Goal: Transaction & Acquisition: Subscribe to service/newsletter

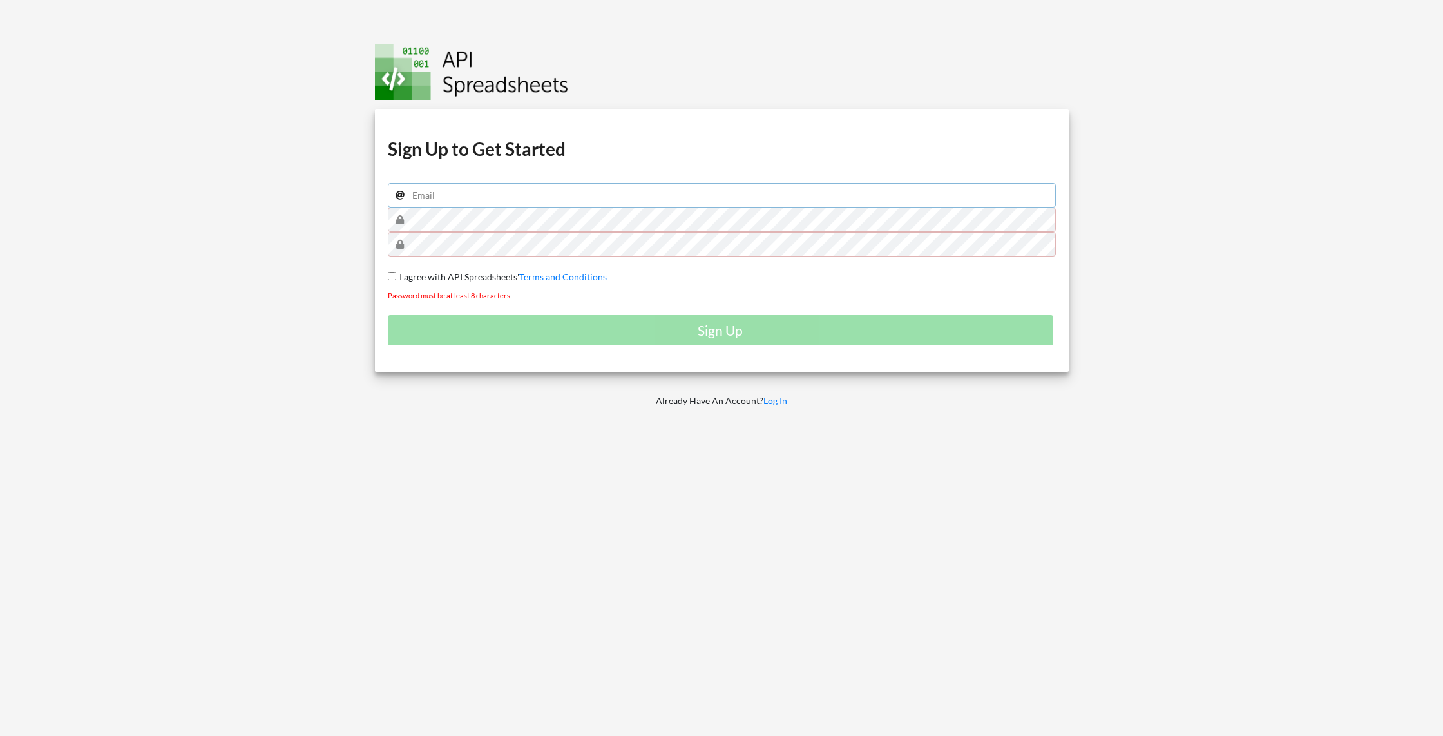
click at [558, 194] on input "email" at bounding box center [722, 195] width 668 height 24
type input "hello.rfang@gmail.com"
drag, startPoint x: 220, startPoint y: 265, endPoint x: 520, endPoint y: 256, distance: 299.6
click at [228, 264] on div at bounding box center [173, 368] width 366 height 736
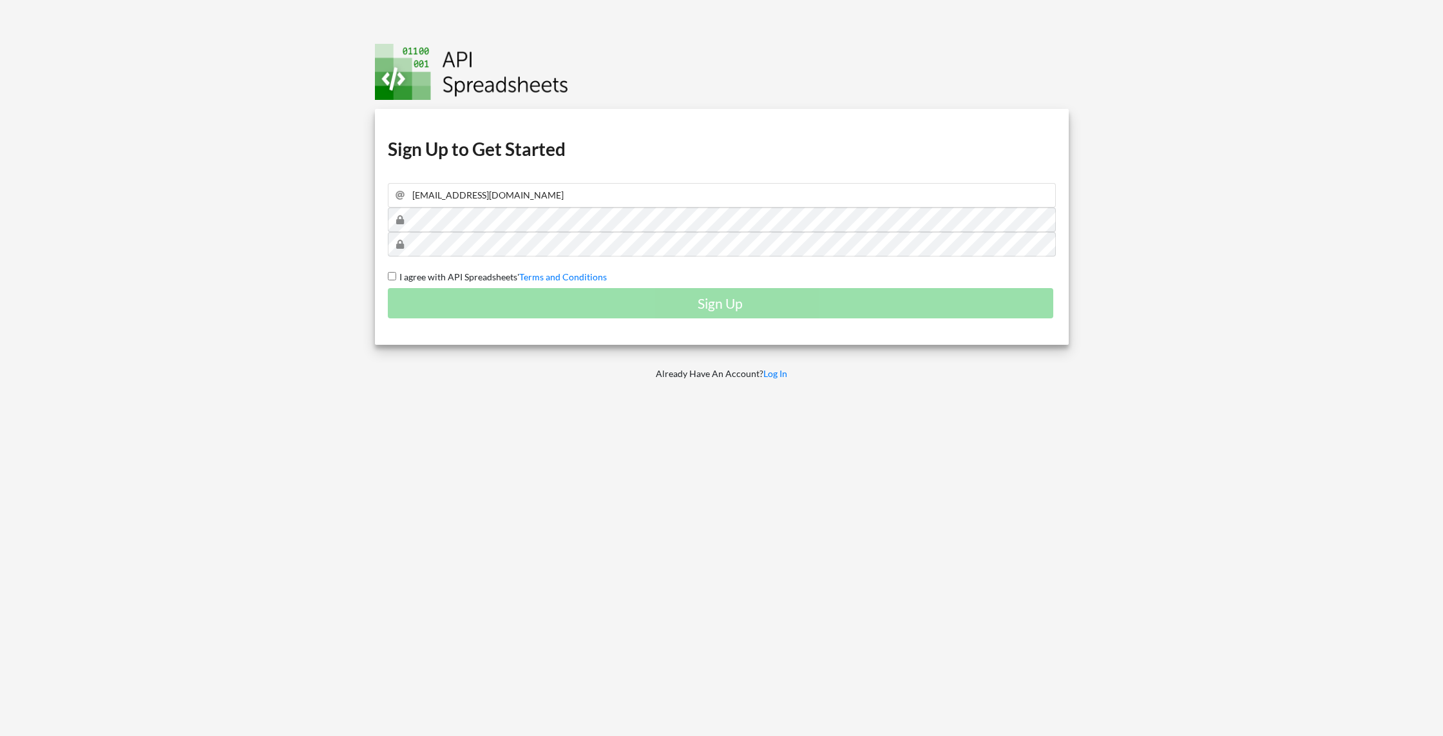
click at [209, 261] on div at bounding box center [173, 368] width 366 height 736
click at [396, 272] on span "I agree with API Spreadsheets'" at bounding box center [457, 276] width 123 height 11
click at [396, 272] on input "I agree with API Spreadsheets' Terms and Conditions" at bounding box center [392, 276] width 8 height 8
checkbox input "true"
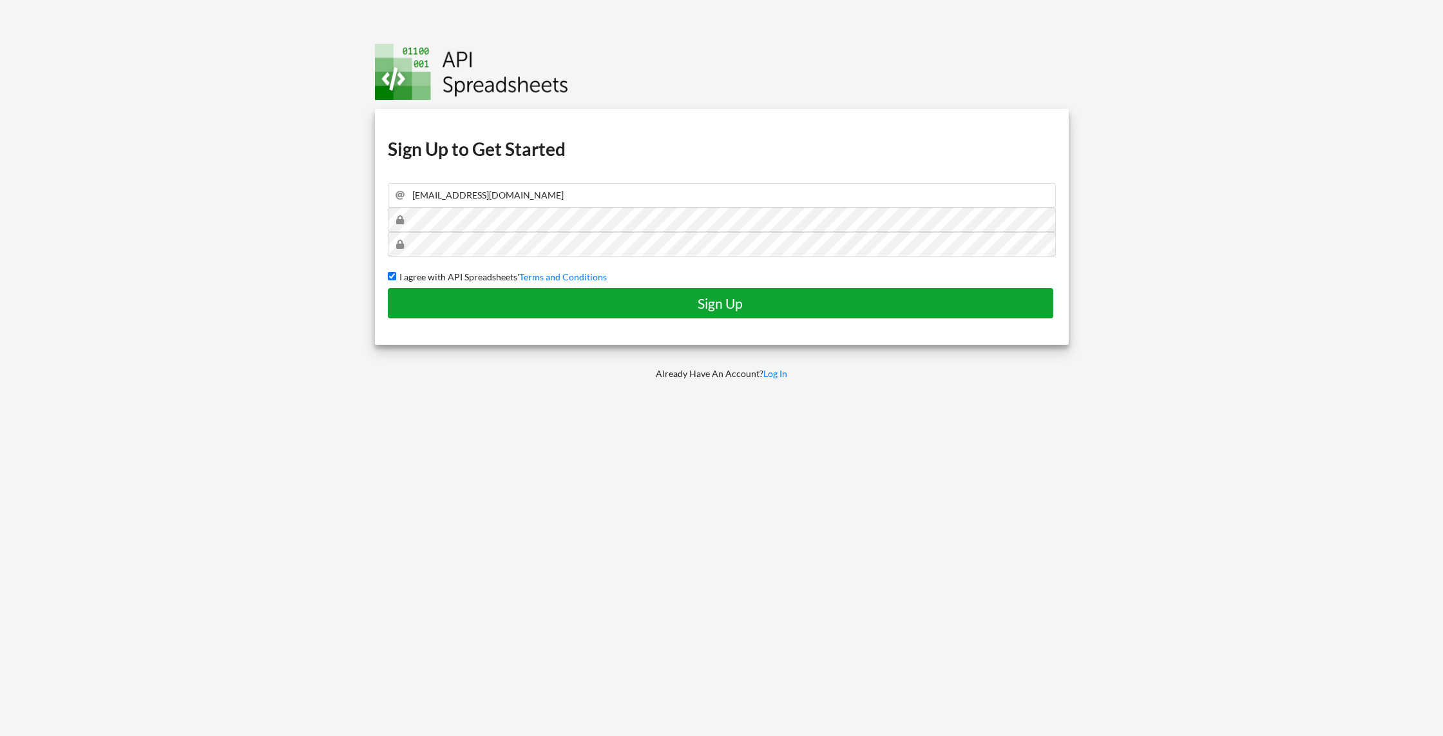
click at [724, 303] on h4 "Sign Up" at bounding box center [720, 303] width 639 height 16
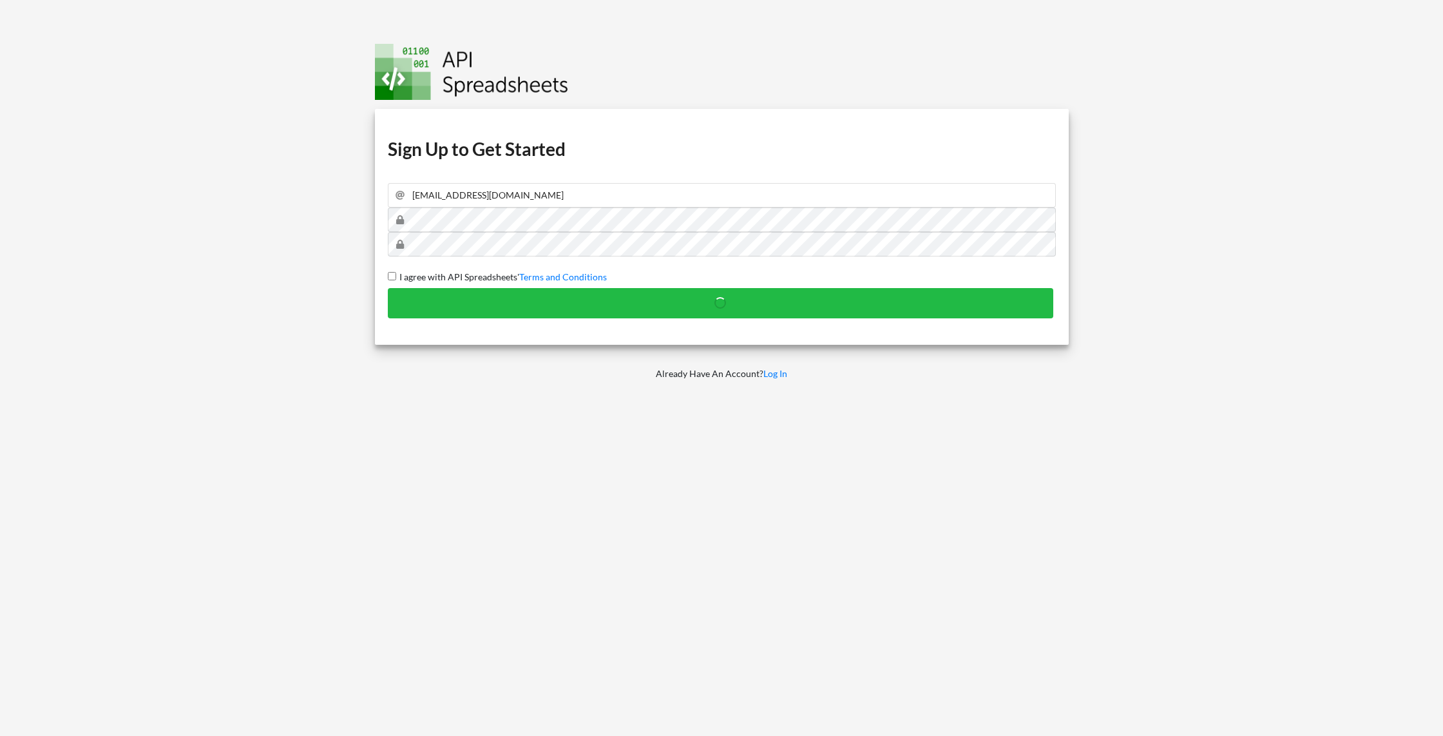
checkbox input "false"
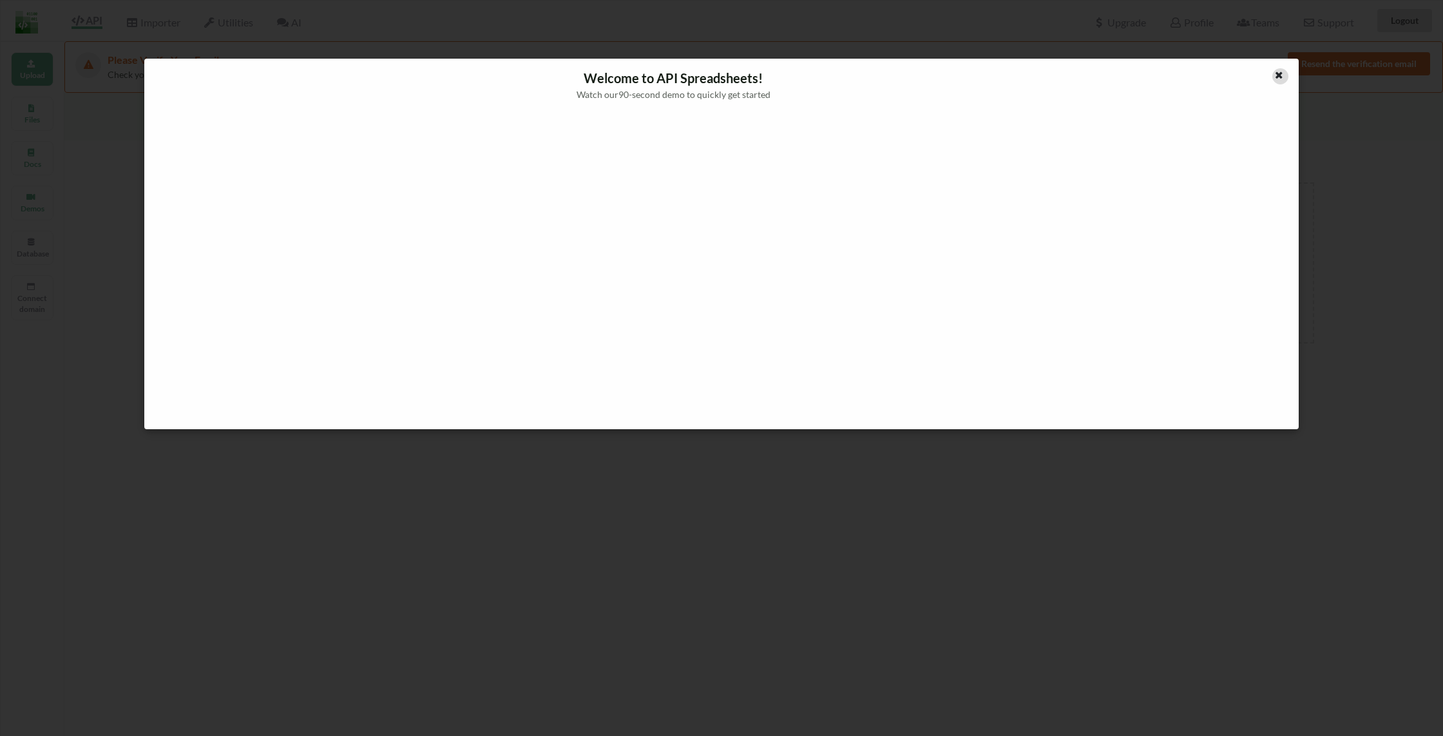
click at [1280, 75] on icon at bounding box center [1278, 73] width 11 height 9
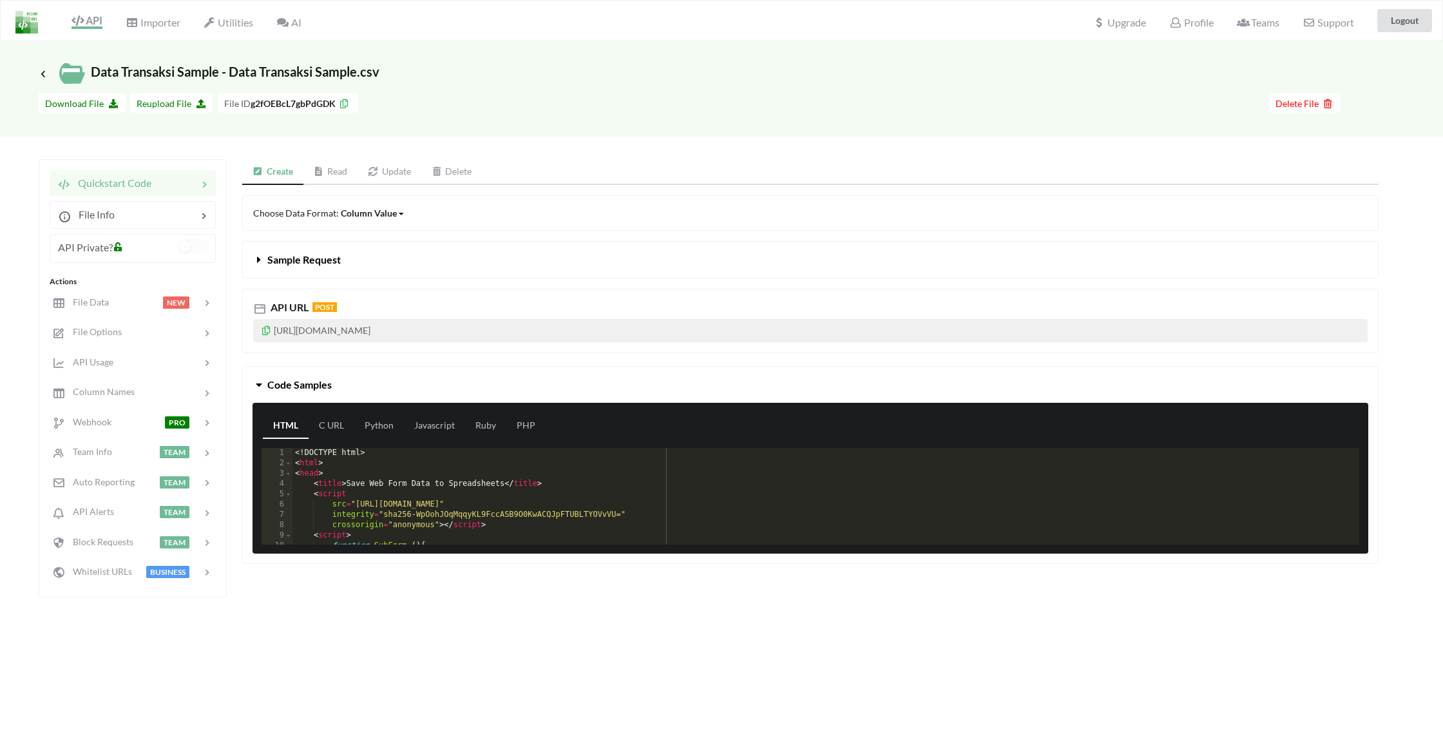
click at [347, 169] on link "Read" at bounding box center [330, 172] width 55 height 26
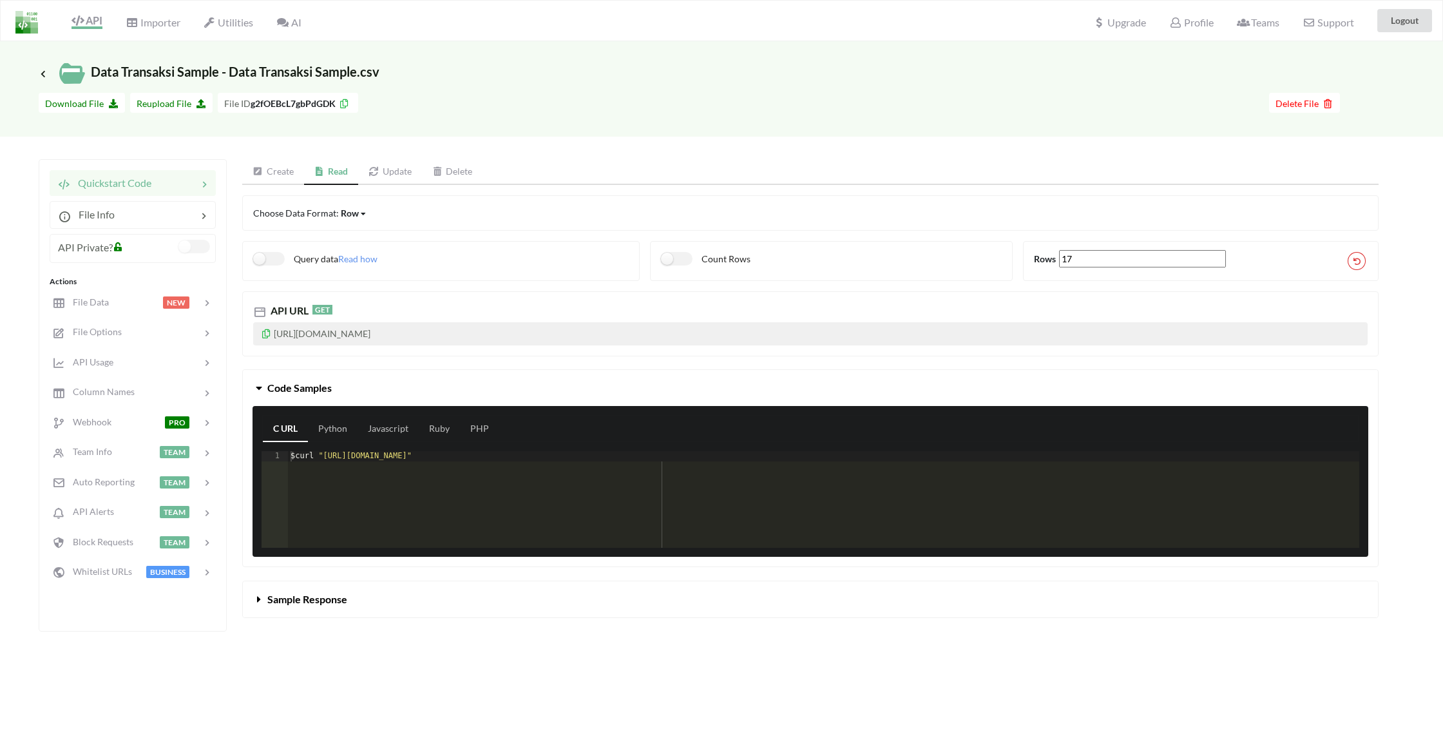
click at [186, 247] on label at bounding box center [194, 247] width 32 height 14
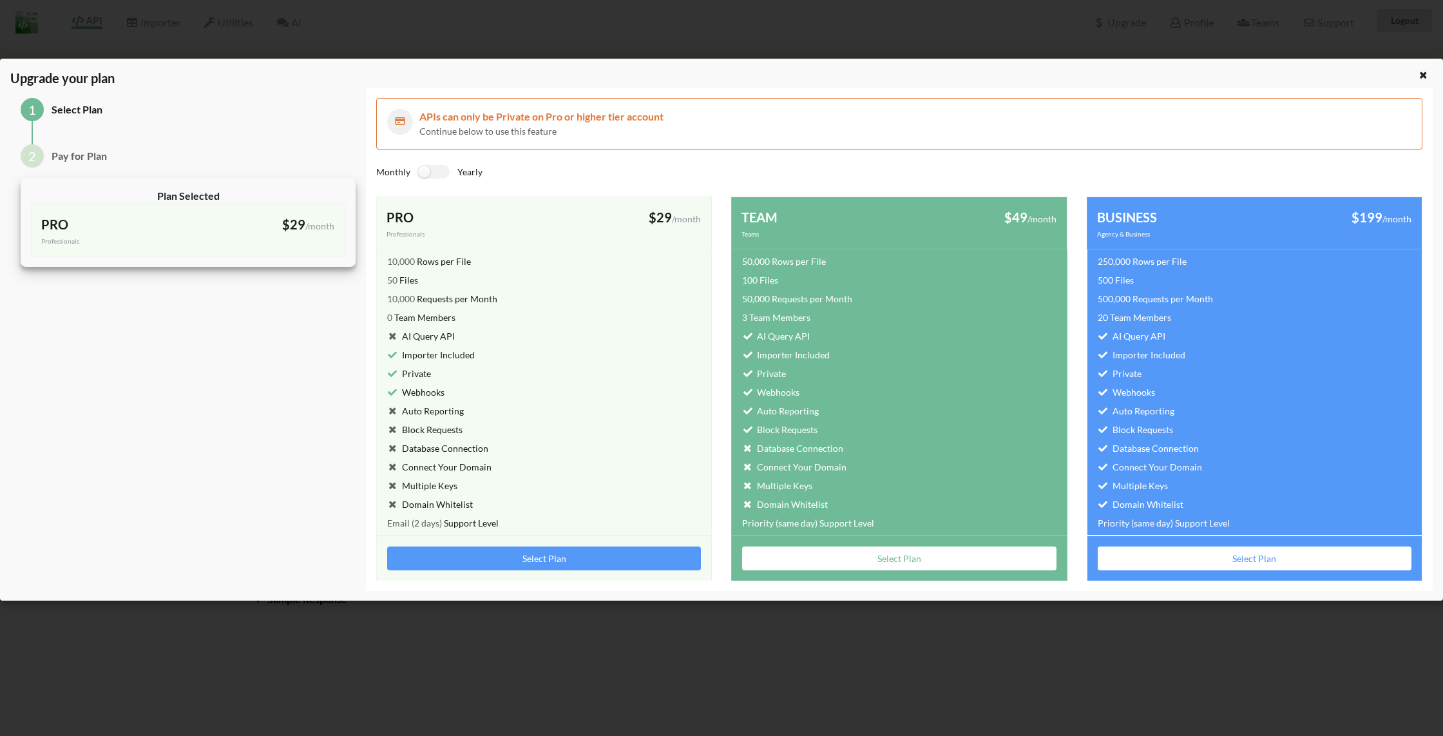
click at [733, 35] on div "Upgrade your plan 1 Select Plan 2 Pay for Plan Plan Selected PRO Professionals …" at bounding box center [721, 368] width 1443 height 736
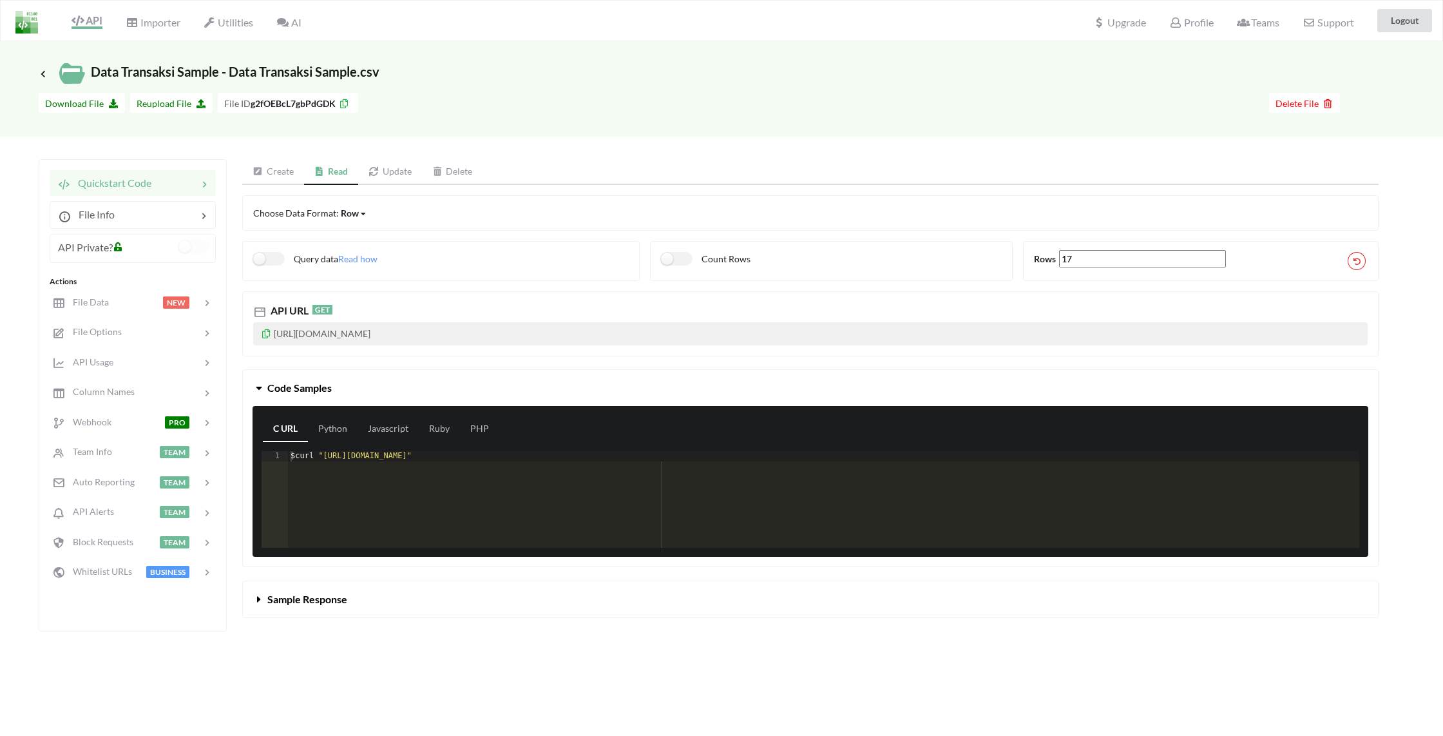
click at [267, 332] on icon at bounding box center [266, 331] width 11 height 9
click at [265, 334] on icon at bounding box center [266, 331] width 11 height 9
click at [620, 97] on div at bounding box center [813, 105] width 911 height 24
click at [958, 71] on div "Icon Link Data Transaksi Sample - Data Transaksi Sample.csv" at bounding box center [721, 74] width 1365 height 26
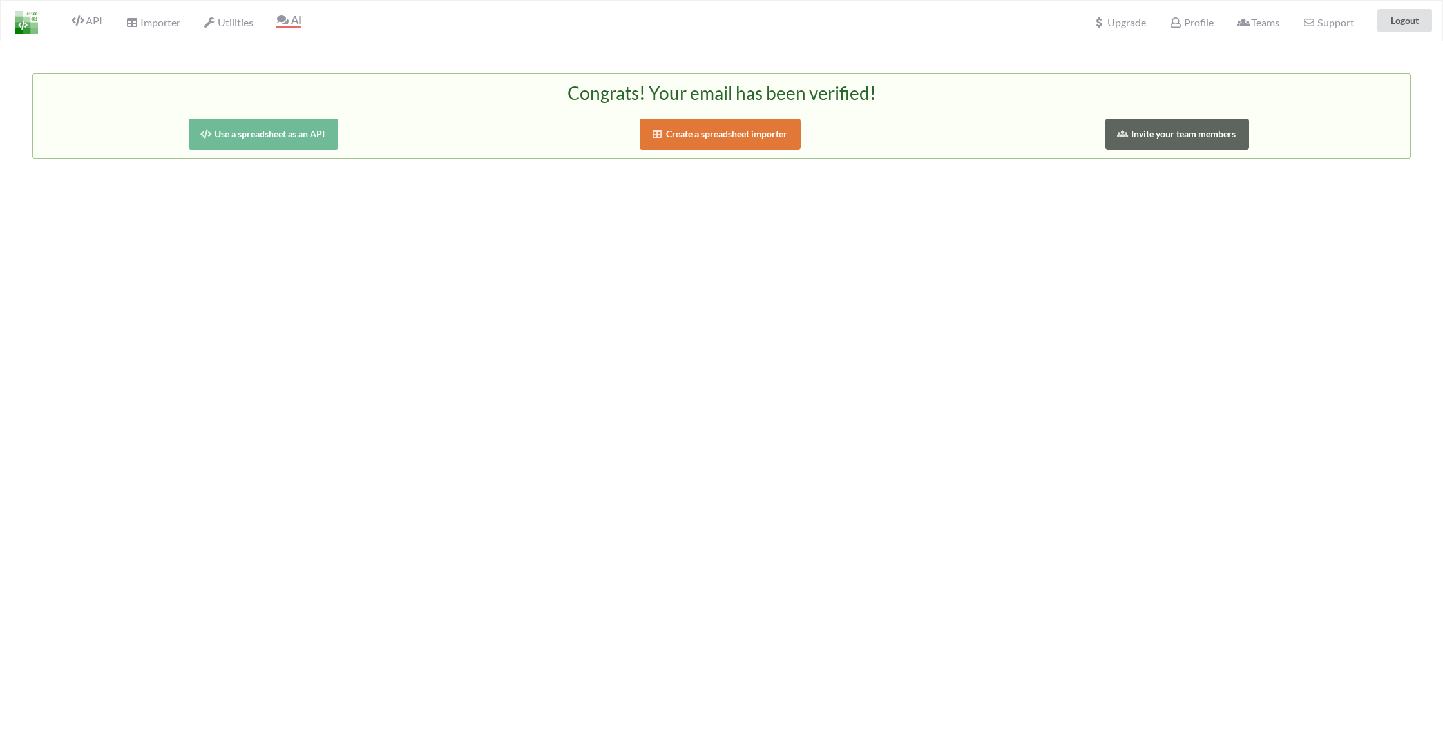
drag, startPoint x: 758, startPoint y: 204, endPoint x: 589, endPoint y: 182, distance: 170.8
click at [757, 204] on div "Congrats! Your email has been verified! Use a spreadsheet as an API Create a sp…" at bounding box center [721, 409] width 1443 height 736
click at [765, 137] on button "Create a spreadsheet importer" at bounding box center [720, 134] width 161 height 31
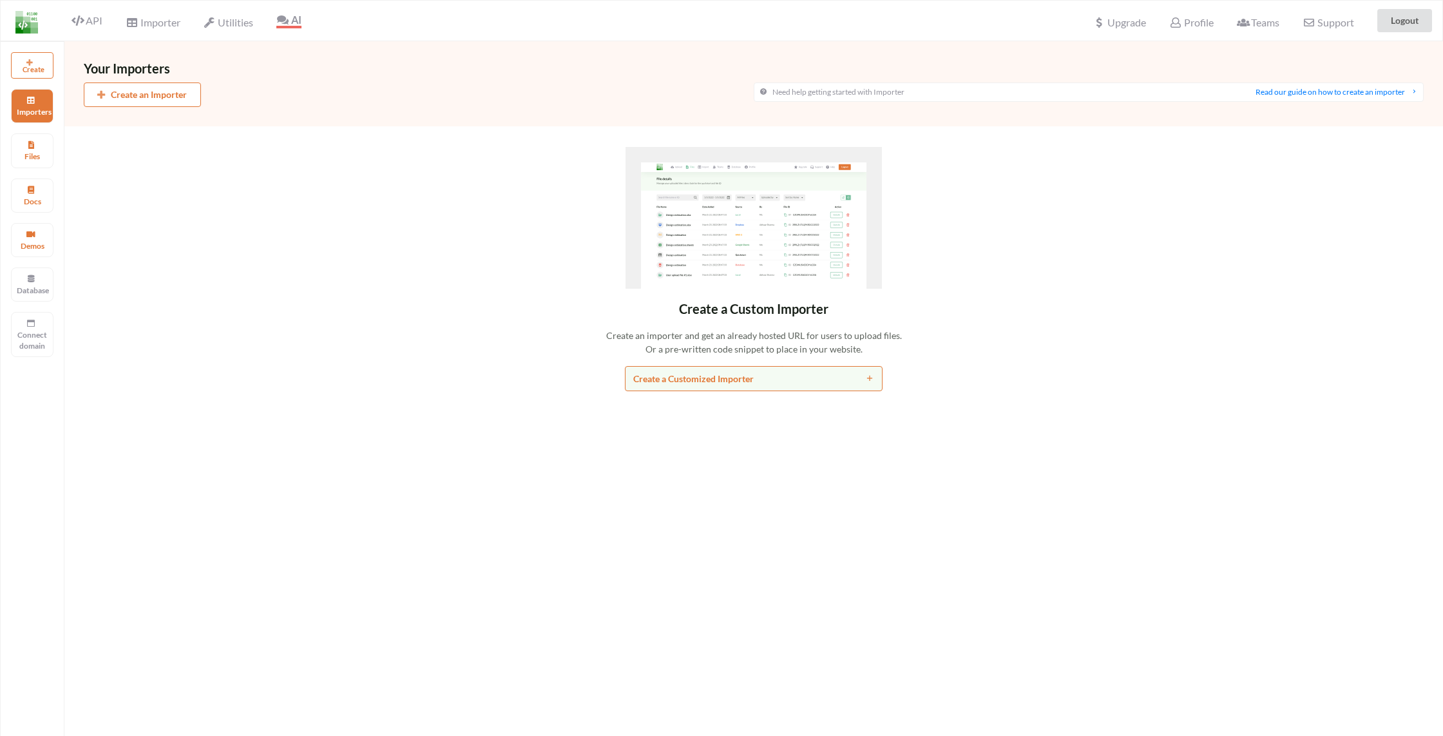
click at [145, 91] on button "Create an Importer" at bounding box center [142, 94] width 117 height 24
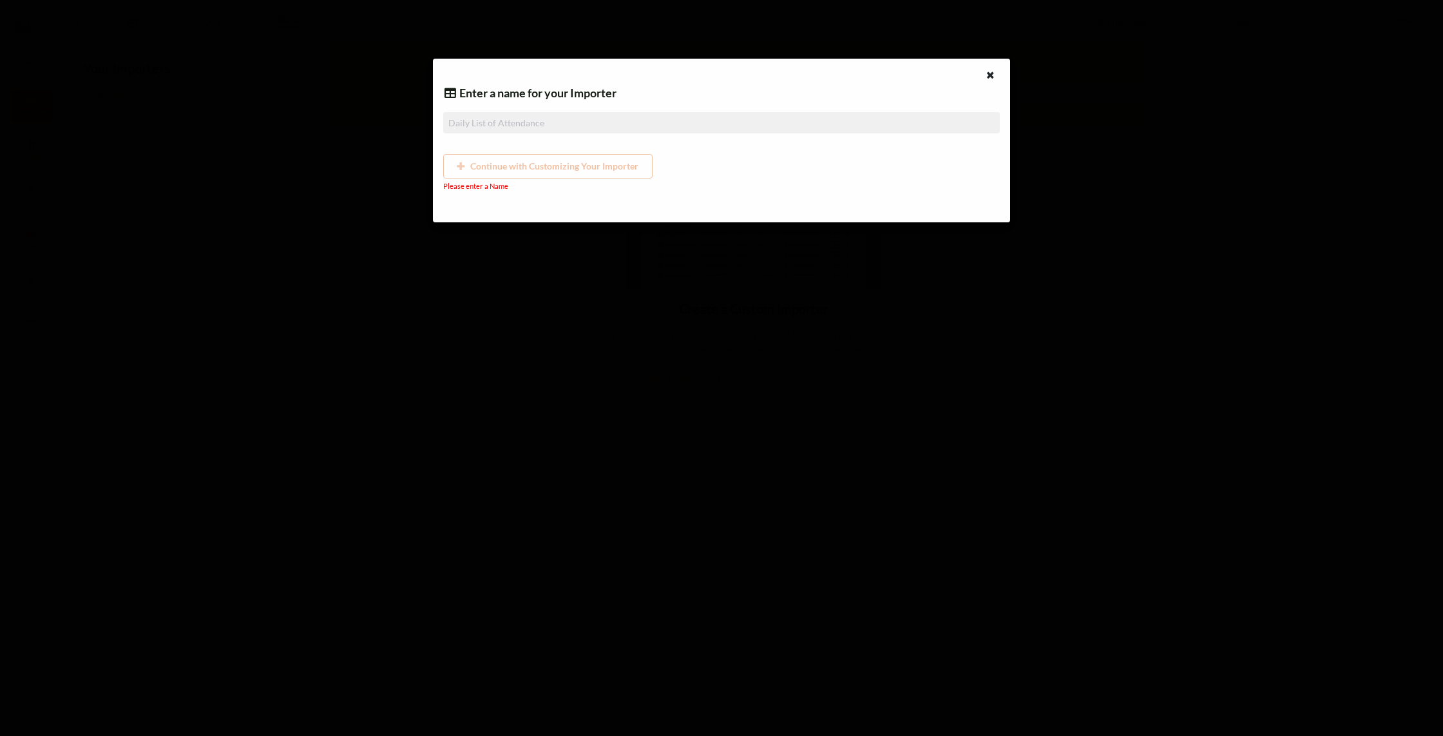
click at [515, 128] on input at bounding box center [721, 122] width 556 height 21
click at [996, 81] on div at bounding box center [992, 76] width 16 height 16
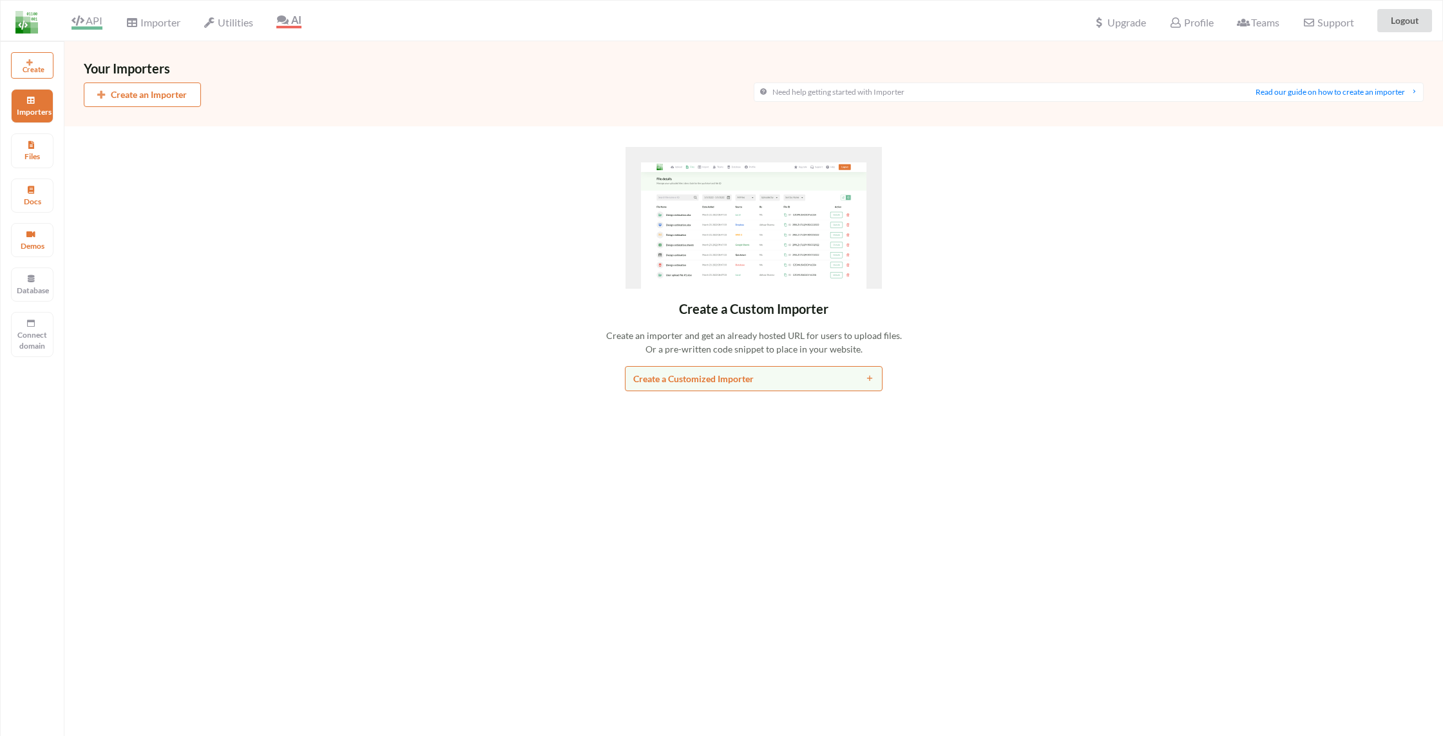
click at [78, 17] on icon at bounding box center [77, 20] width 12 height 10
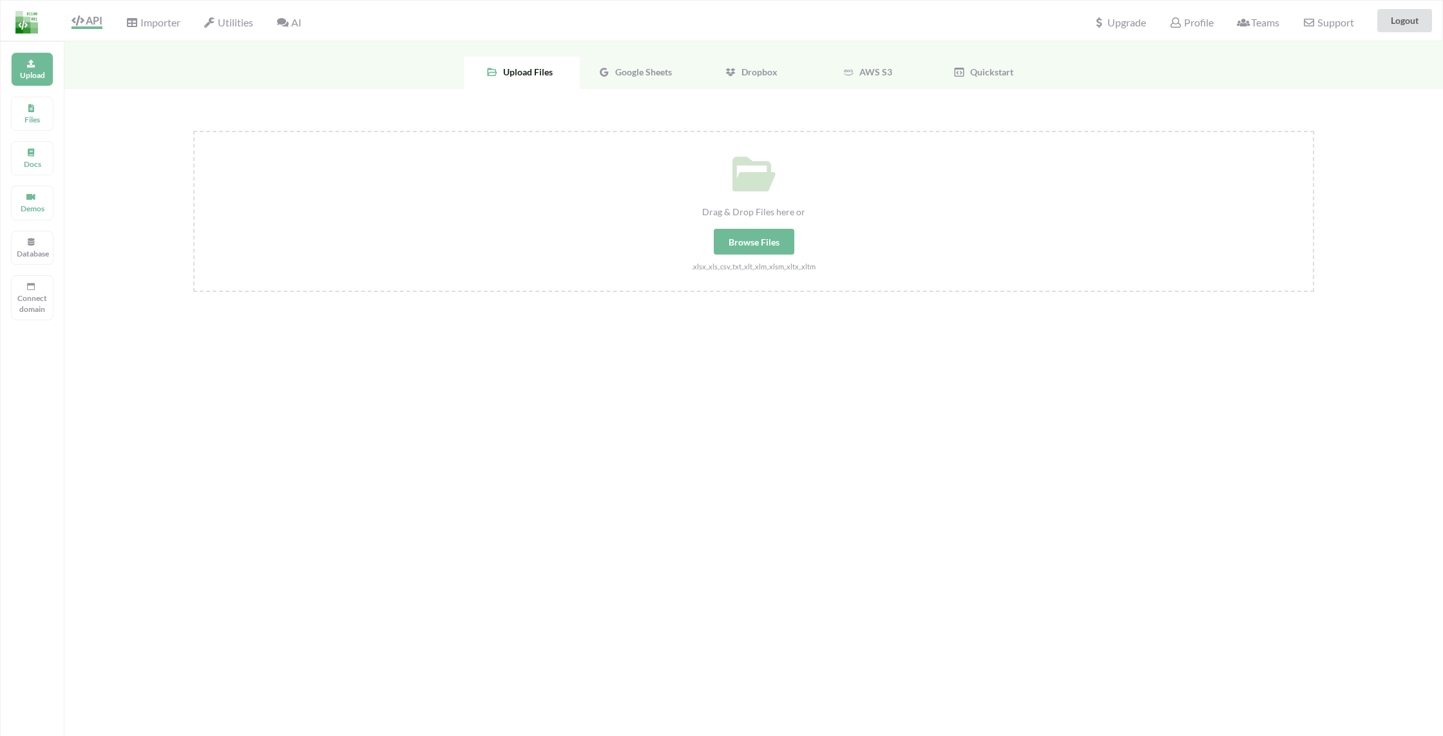
drag, startPoint x: 651, startPoint y: 70, endPoint x: 642, endPoint y: 88, distance: 19.3
click at [650, 70] on span "Google Sheets" at bounding box center [641, 71] width 62 height 11
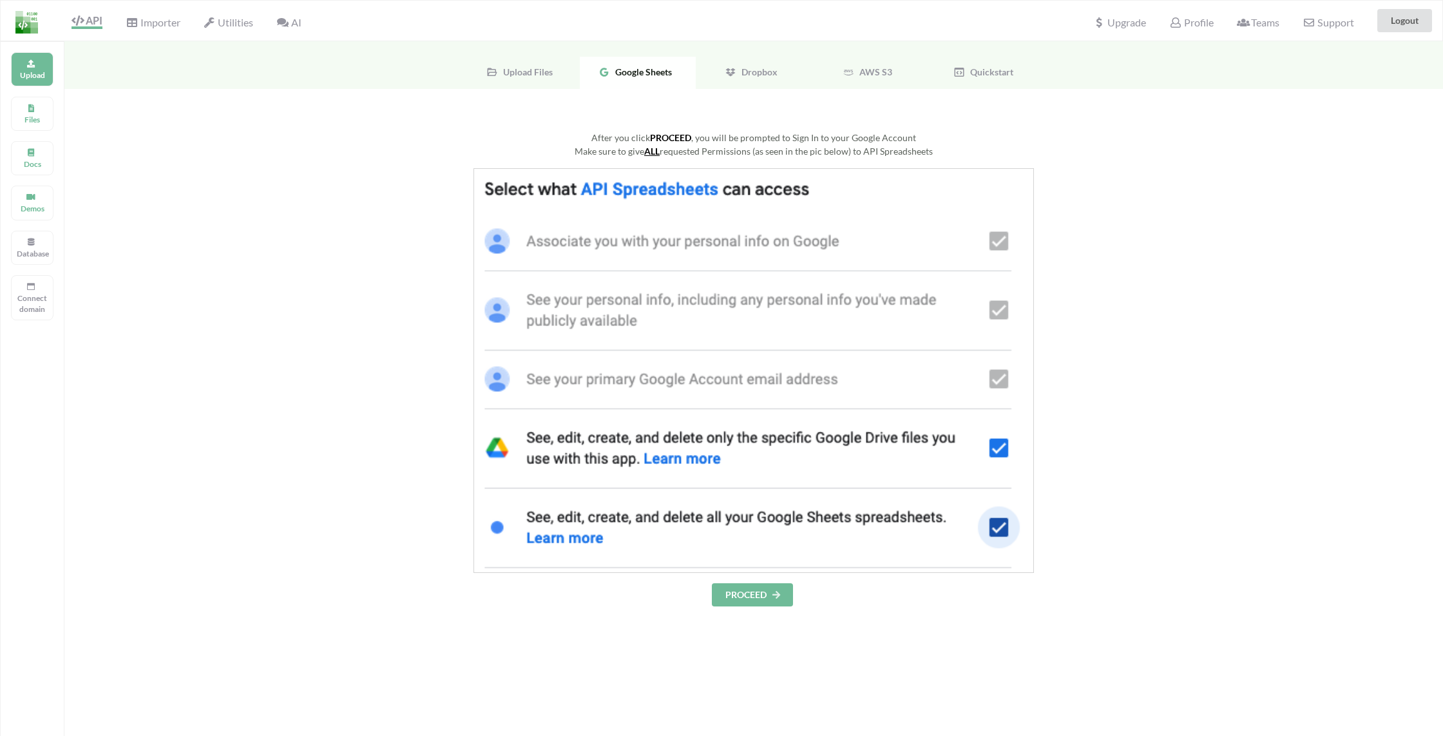
click at [527, 77] on span "Upload Files" at bounding box center [525, 71] width 55 height 11
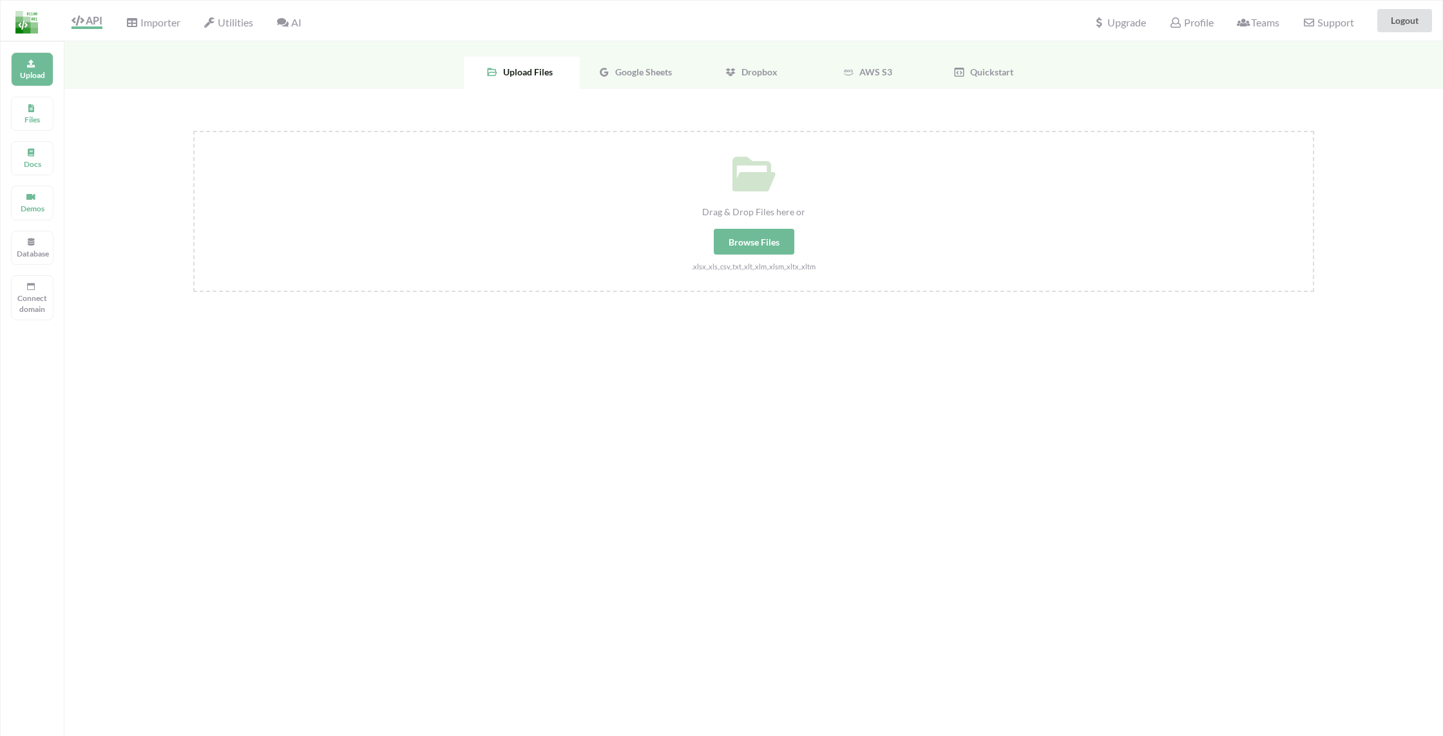
click at [636, 66] on span "Google Sheets" at bounding box center [641, 71] width 62 height 11
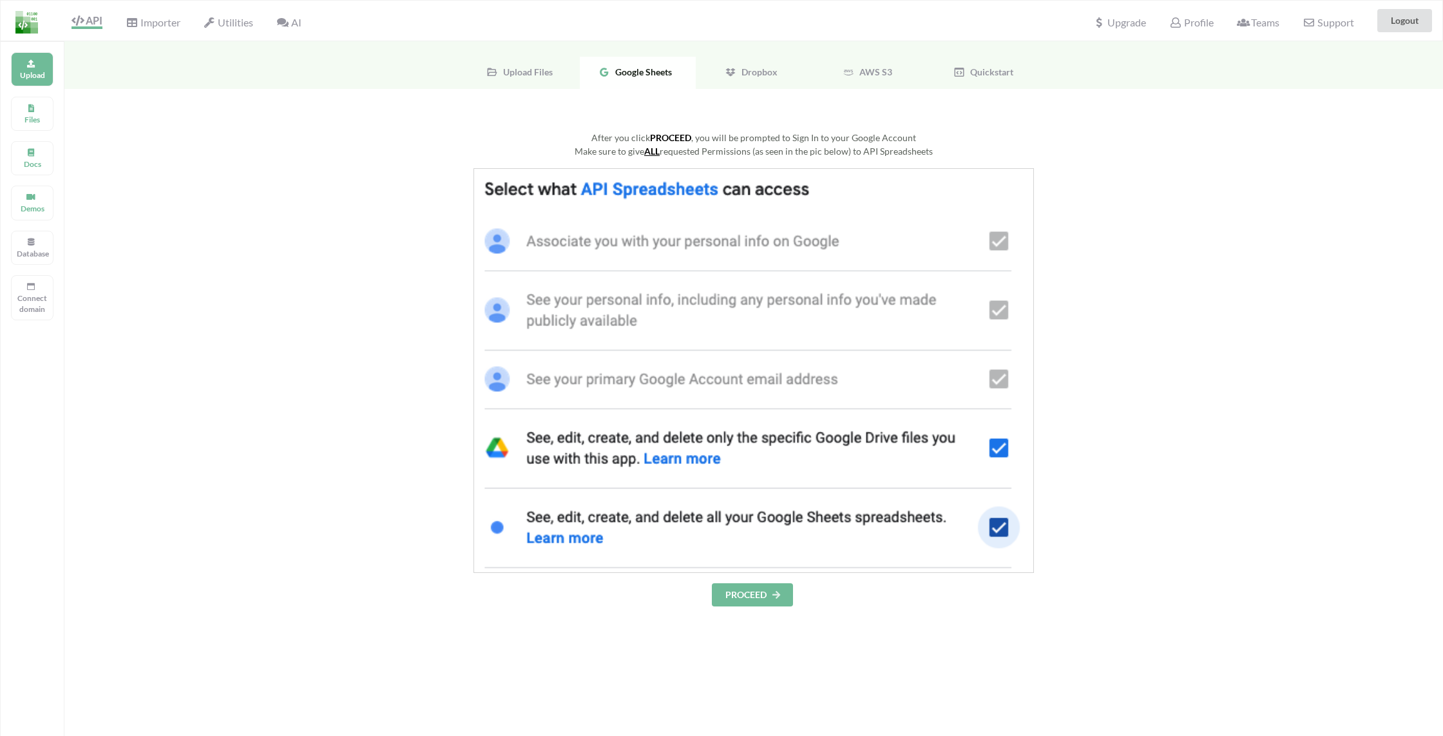
click at [748, 596] on button "PROCEED" at bounding box center [752, 594] width 81 height 23
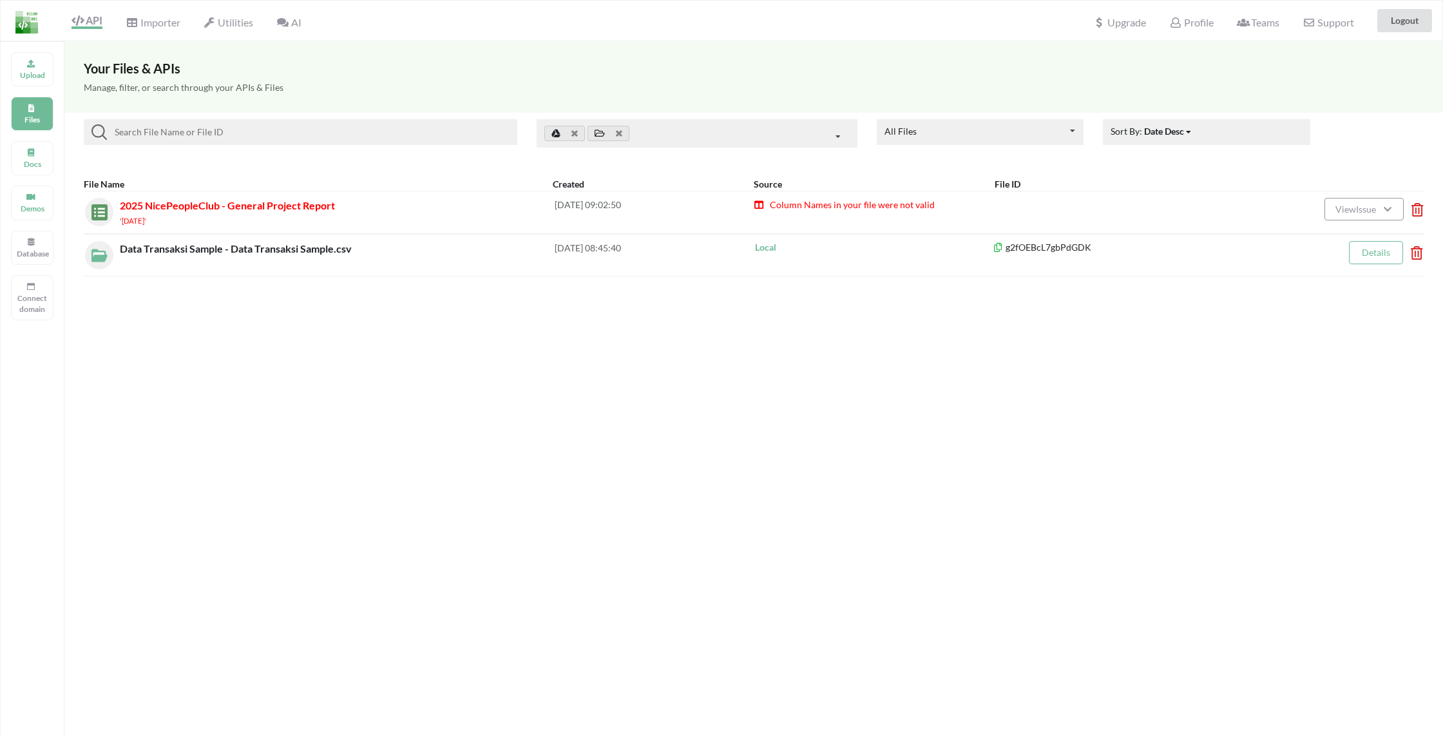
click at [1415, 208] on icon at bounding box center [1413, 205] width 4 height 5
click at [1347, 131] on button "Delete File" at bounding box center [1333, 136] width 70 height 23
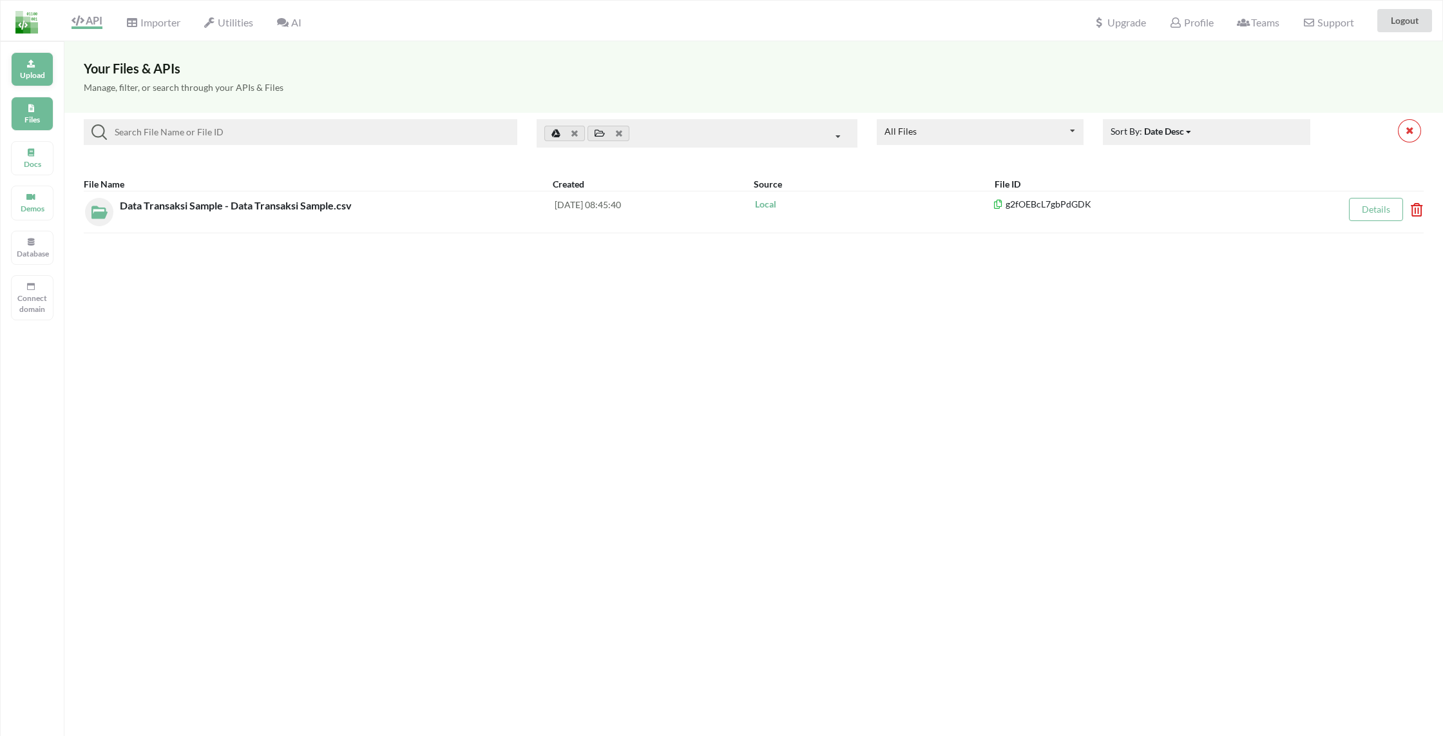
click at [28, 64] on icon at bounding box center [30, 62] width 9 height 8
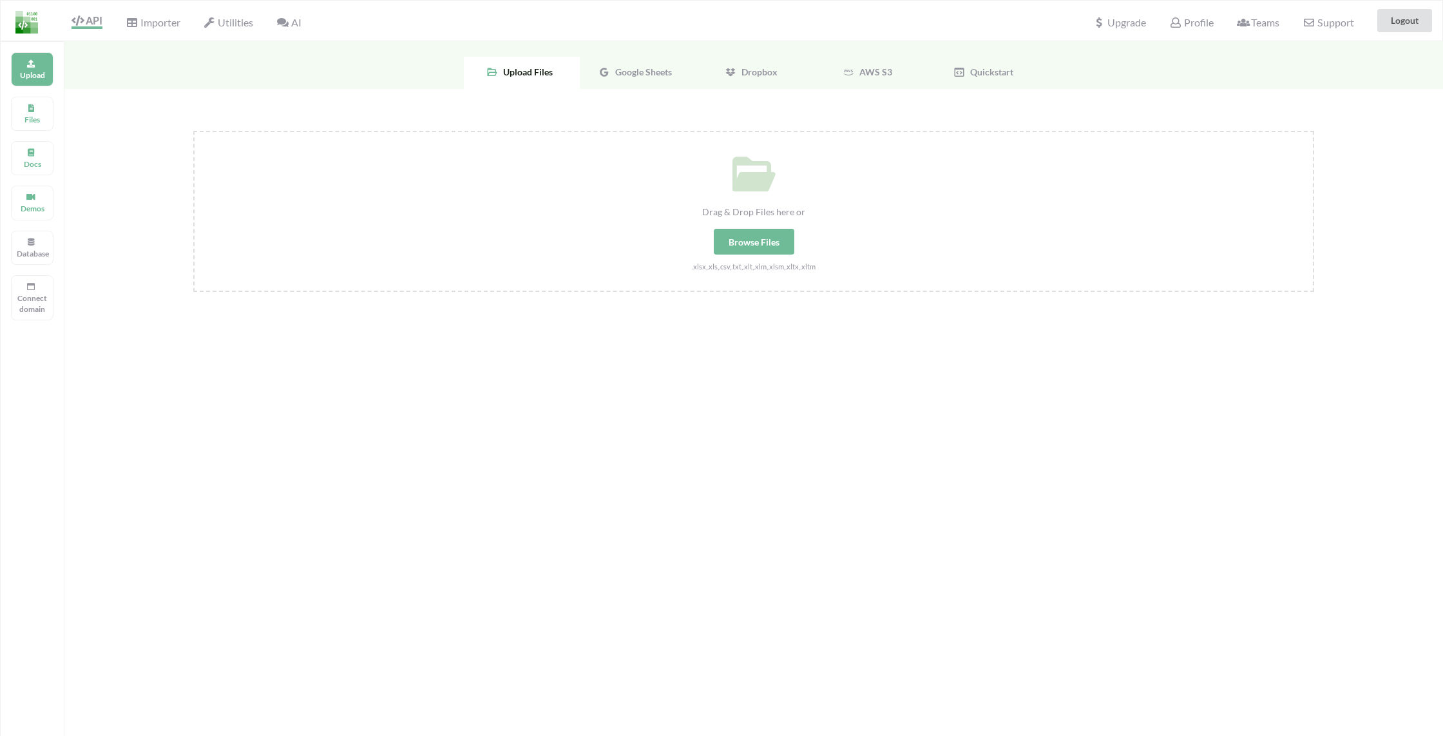
click at [638, 75] on span "Google Sheets" at bounding box center [641, 71] width 62 height 11
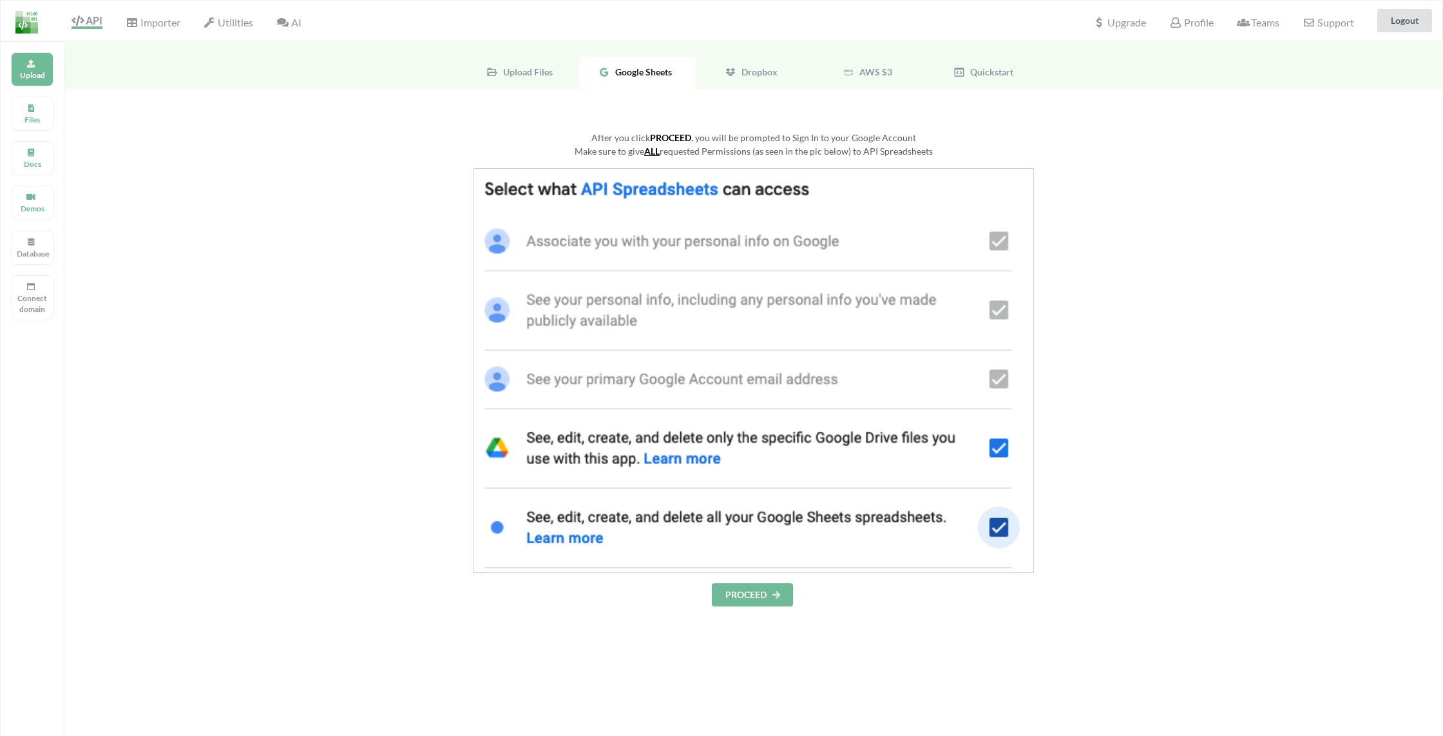
click at [768, 597] on button "PROCEED" at bounding box center [752, 594] width 81 height 23
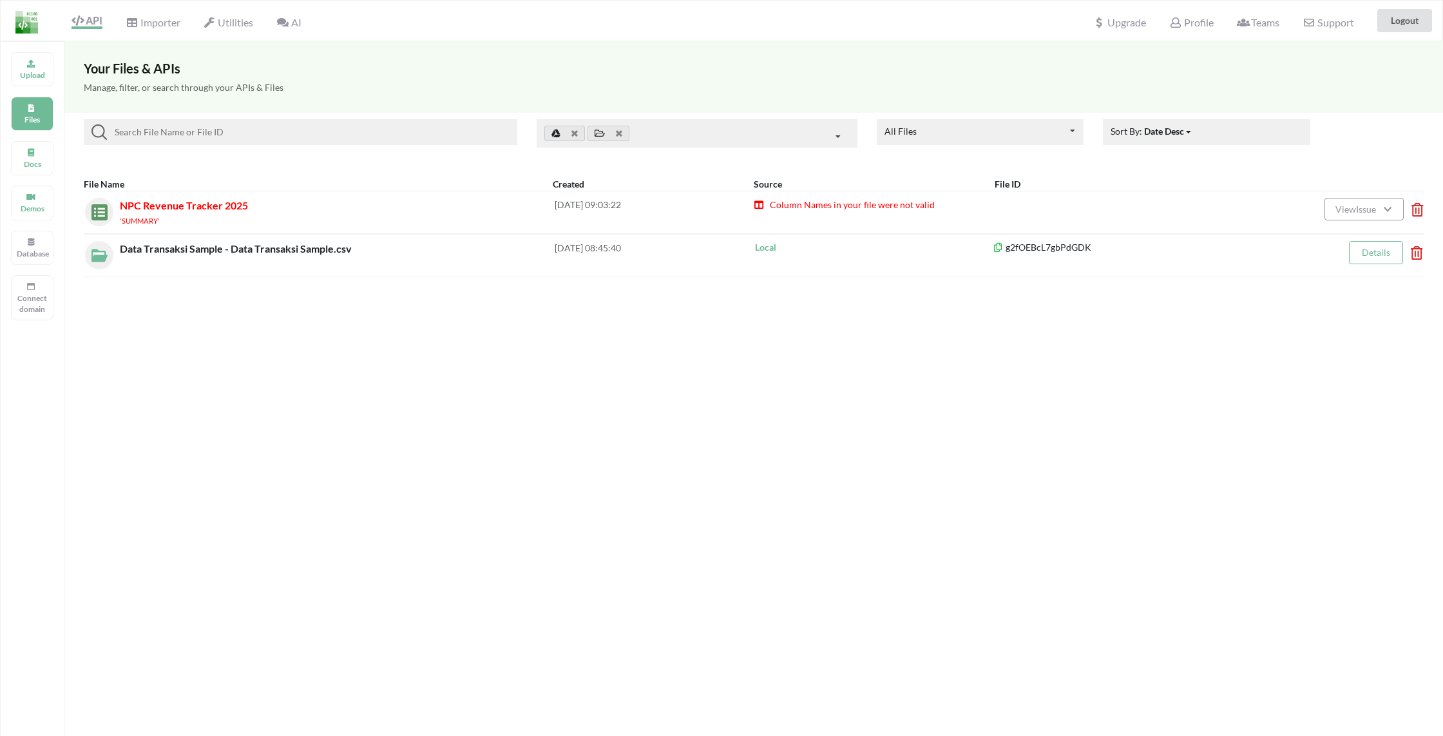
click at [220, 371] on div "Your Files & APIs Manage, filter, or search through your APIs & Files All Files…" at bounding box center [753, 409] width 1378 height 736
click at [771, 358] on div "Your Files & APIs Manage, filter, or search through your APIs & Files All Files…" at bounding box center [753, 409] width 1378 height 736
click at [659, 409] on div "Your Files & APIs Manage, filter, or search through your APIs & Files All Files…" at bounding box center [753, 409] width 1378 height 736
click at [434, 394] on div "Your Files & APIs Manage, filter, or search through your APIs & Files All Files…" at bounding box center [753, 409] width 1378 height 736
click at [431, 389] on div "Your Files & APIs Manage, filter, or search through your APIs & Files All Files…" at bounding box center [753, 409] width 1378 height 736
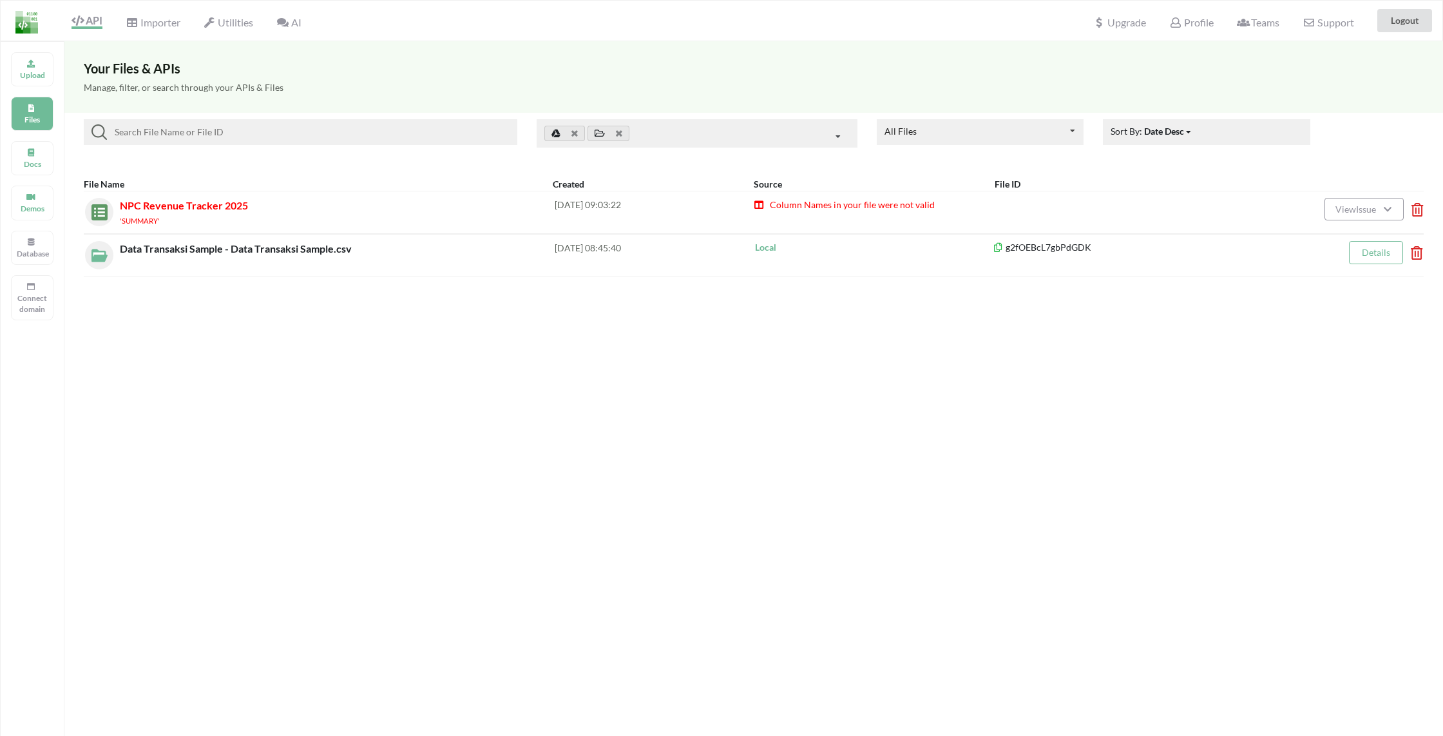
click at [665, 382] on div "Your Files & APIs Manage, filter, or search through your APIs & Files All Files…" at bounding box center [753, 409] width 1378 height 736
click at [1385, 207] on icon at bounding box center [1387, 207] width 11 height 9
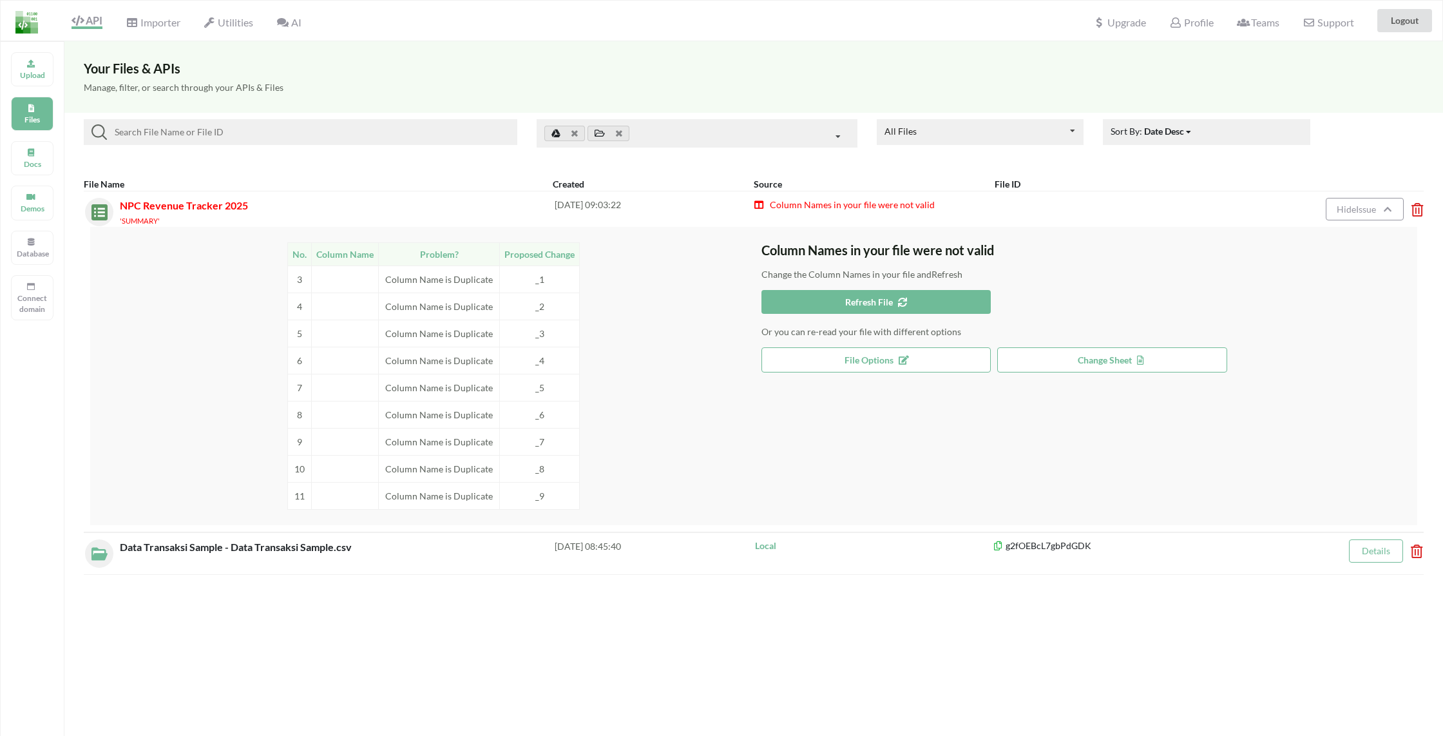
click at [753, 6] on div "API Importer Utilities AI Upgrade Profile Teams Support Logout" at bounding box center [721, 21] width 1448 height 40
click at [551, 35] on div "API Importer Utilities AI Upgrade Profile Teams Support Logout" at bounding box center [721, 21] width 1448 height 40
click at [661, 39] on div "API Importer Utilities AI Upgrade Profile Teams Support Logout" at bounding box center [721, 21] width 1448 height 40
